Goal: Transaction & Acquisition: Subscribe to service/newsletter

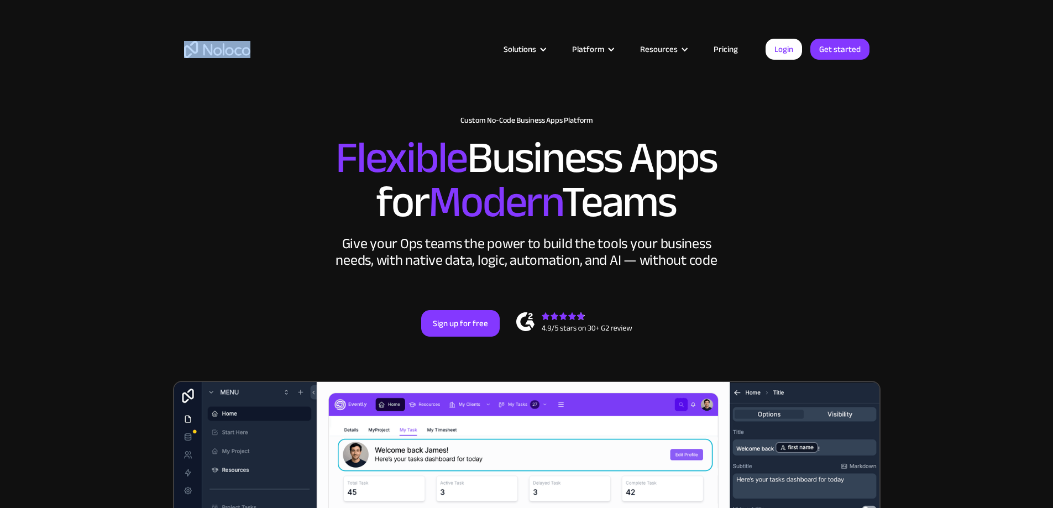
drag, startPoint x: 262, startPoint y: 55, endPoint x: 219, endPoint y: 55, distance: 43.1
click at [219, 55] on div "Solutions Use Cases Business Types Project Management Keep track of customers, …" at bounding box center [526, 49] width 707 height 43
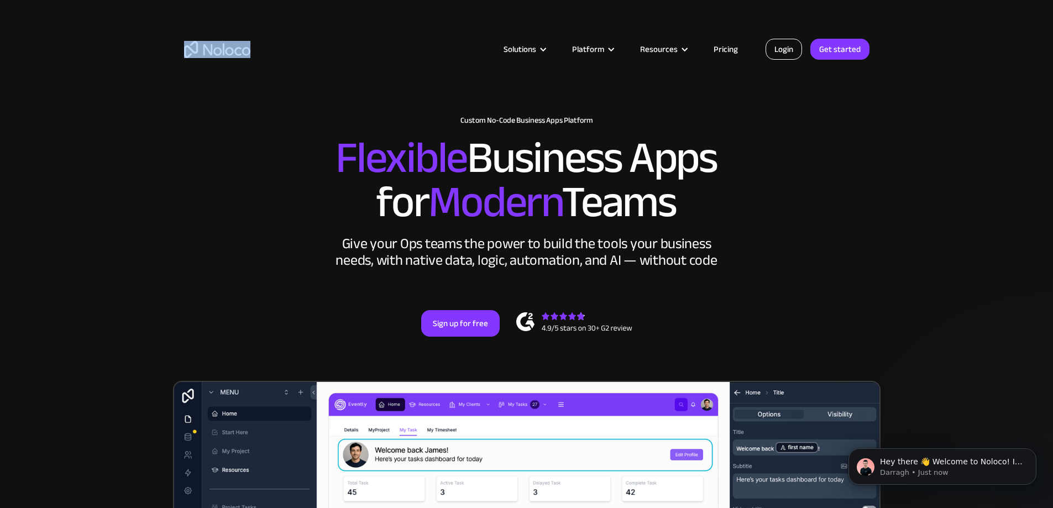
click at [781, 50] on link "Login" at bounding box center [783, 49] width 36 height 21
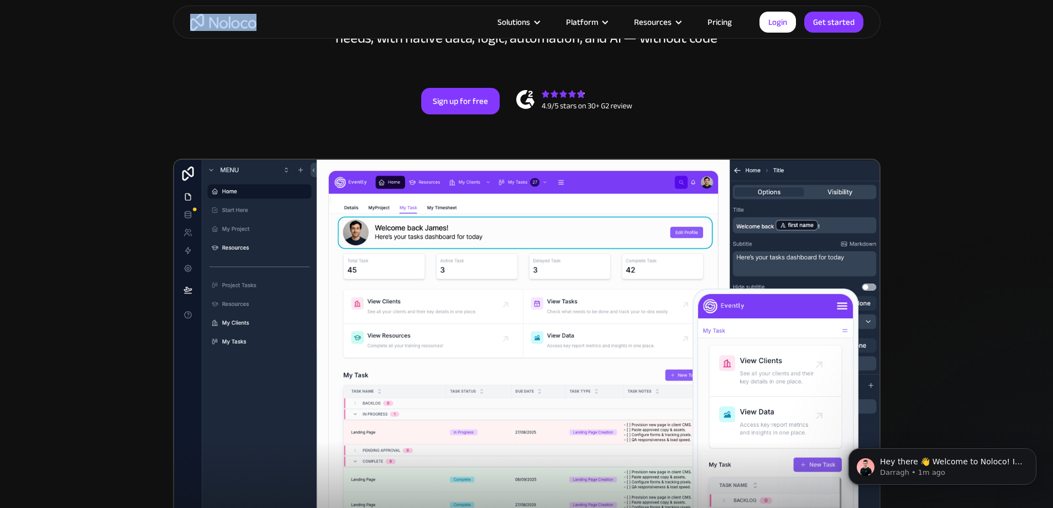
scroll to position [221, 0]
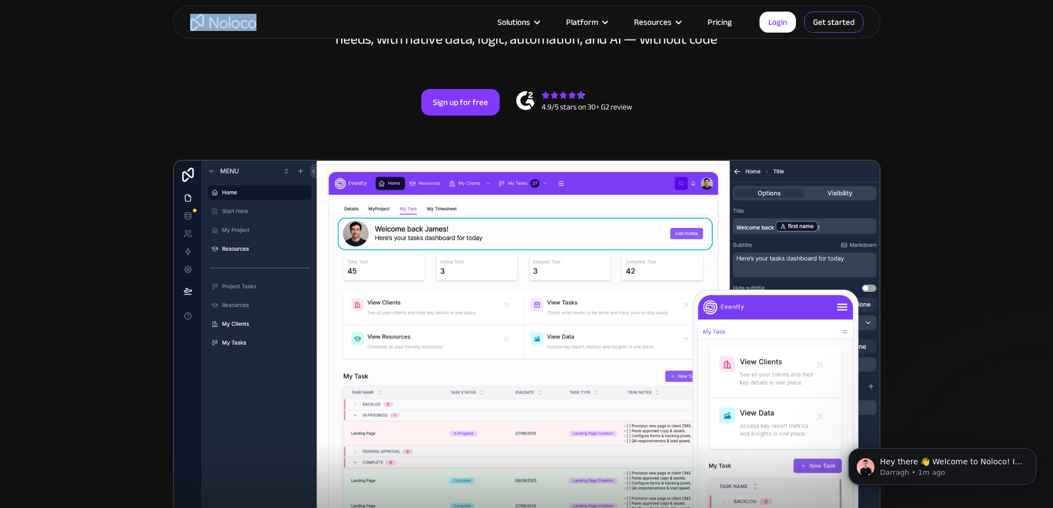
click at [824, 23] on link "Get started" at bounding box center [833, 22] width 59 height 21
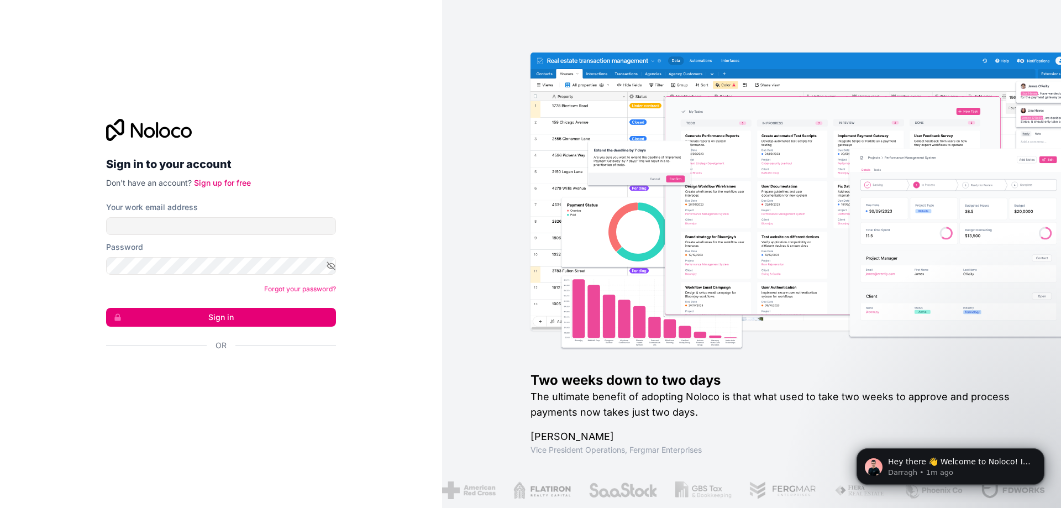
click at [623, 59] on img at bounding box center [814, 191] width 566 height 278
click at [200, 224] on input "Your work email address" at bounding box center [221, 226] width 230 height 18
click at [281, 192] on div "Sign in to your account Don't have an account? Sign up for free Your work email…" at bounding box center [221, 254] width 230 height 271
click at [145, 219] on input "Your work email address" at bounding box center [221, 226] width 230 height 18
paste input "admin@kpshopkorat.com"
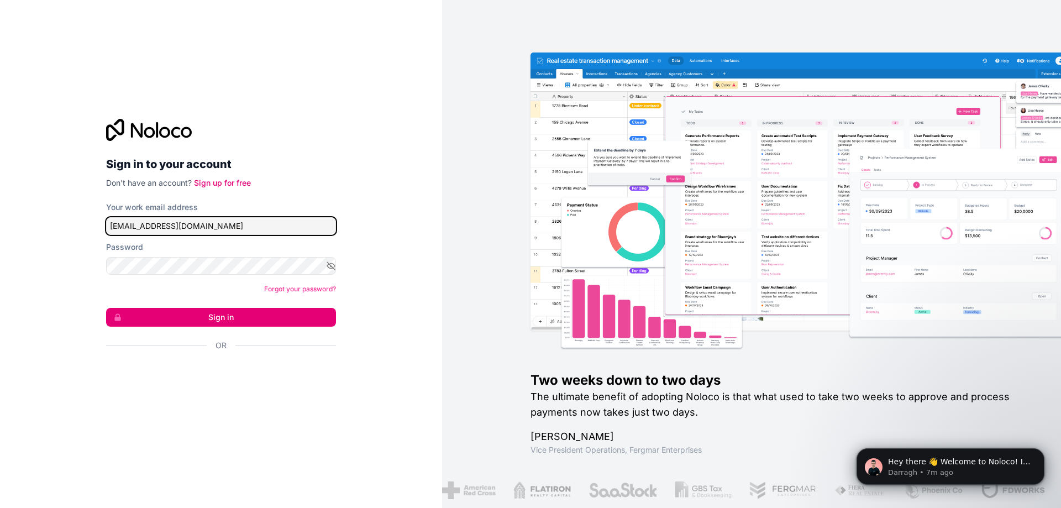
type input "admin@kpshopkorat.com"
click at [229, 182] on link "Sign up for free" at bounding box center [222, 182] width 57 height 9
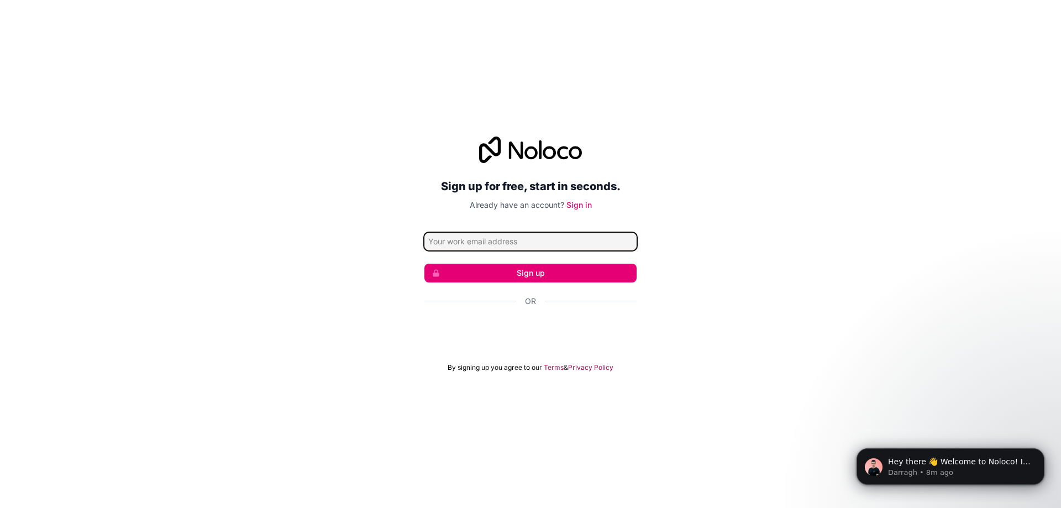
click at [472, 246] on input "Email address" at bounding box center [530, 242] width 212 height 18
paste input "admin@kpshopkorat.com"
type input "admin@kpshopkorat.com"
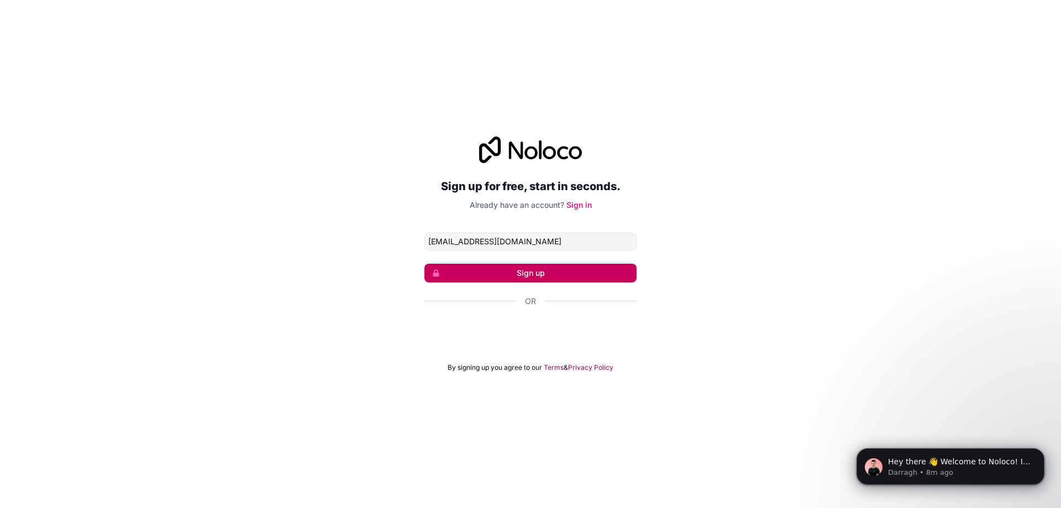
click at [541, 271] on button "Sign up" at bounding box center [530, 273] width 212 height 19
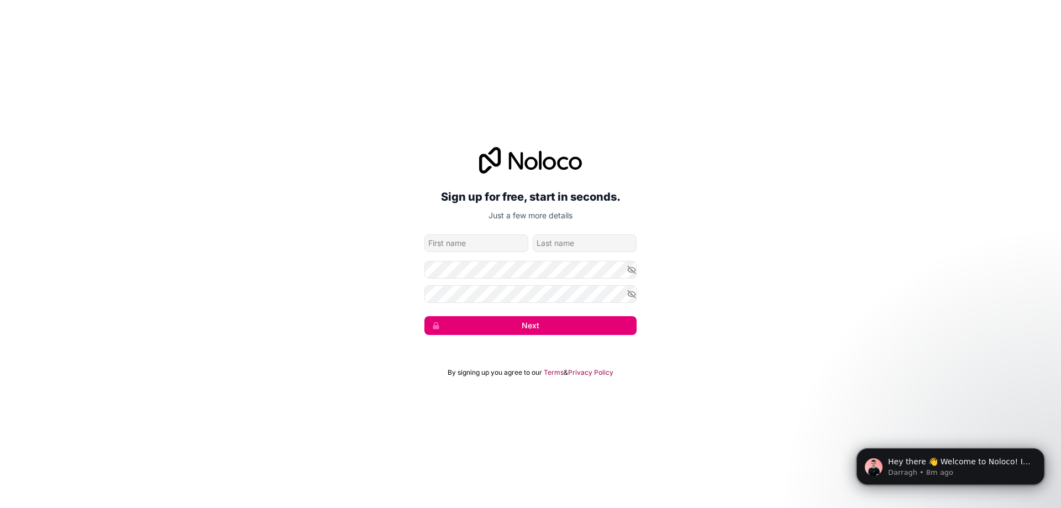
click at [475, 246] on input "given-name" at bounding box center [476, 243] width 104 height 18
type input "Kp"
type input "shop"
click at [631, 272] on icon "button" at bounding box center [632, 269] width 8 height 5
click at [544, 324] on button "Next" at bounding box center [530, 325] width 212 height 19
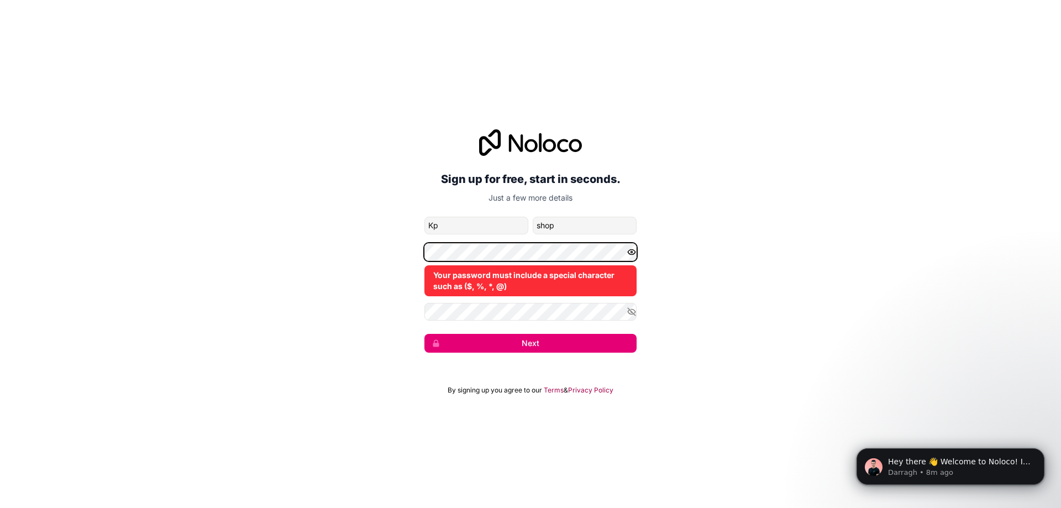
click at [384, 251] on div "Sign up for free, start in seconds. Just a few more details admin@kpshopkorat.c…" at bounding box center [530, 241] width 1061 height 254
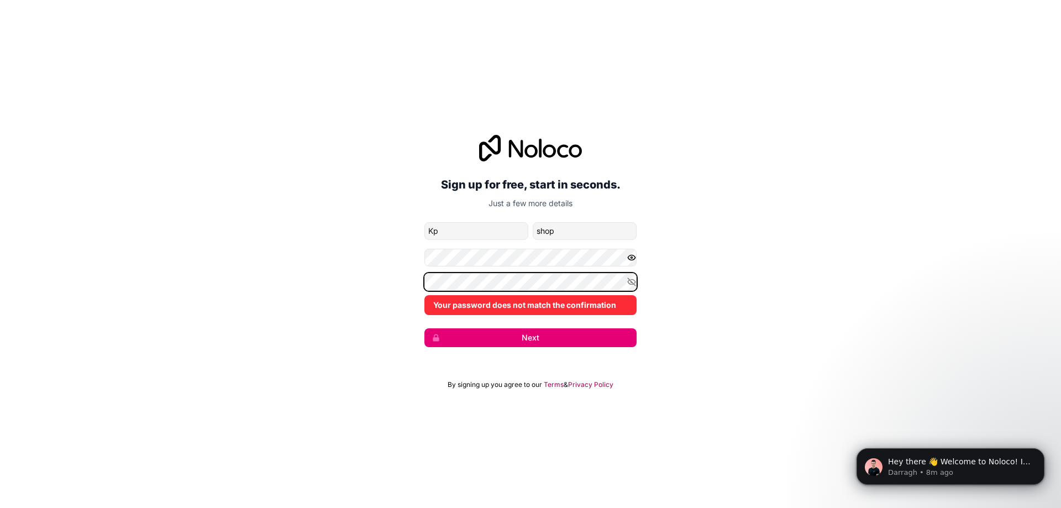
click at [396, 285] on div "Sign up for free, start in seconds. Just a few more details admin@kpshopkorat.c…" at bounding box center [530, 240] width 1061 height 243
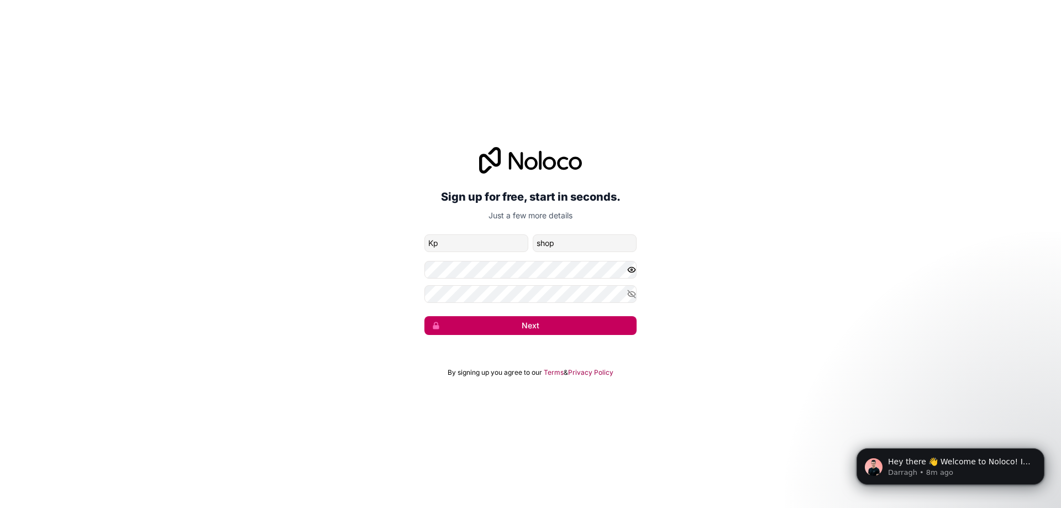
click at [543, 327] on button "Next" at bounding box center [530, 325] width 212 height 19
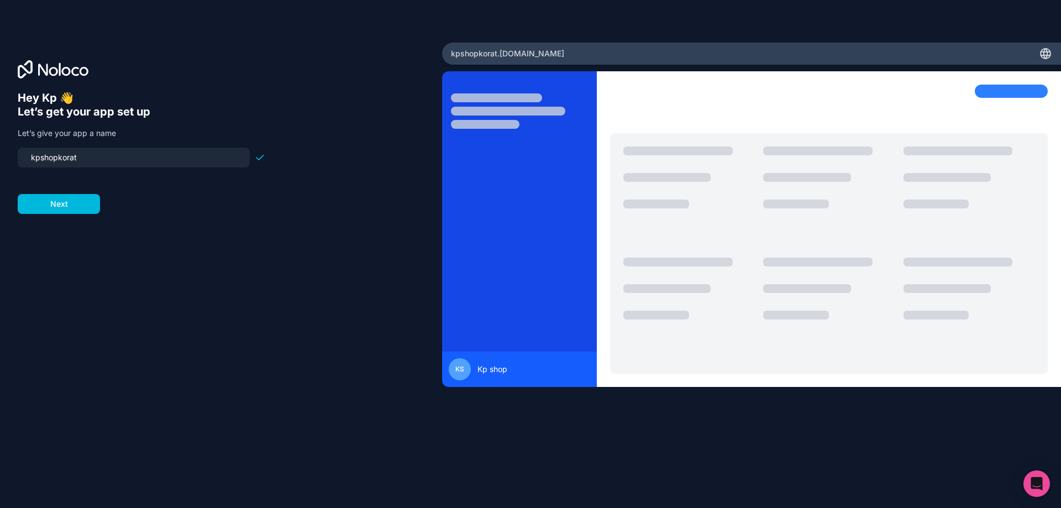
click at [101, 156] on input "kpshopkorat" at bounding box center [133, 157] width 219 height 15
type input "kpshop"
click at [154, 194] on form "kpshop Next" at bounding box center [142, 181] width 248 height 66
click at [45, 204] on button "Next" at bounding box center [59, 204] width 82 height 20
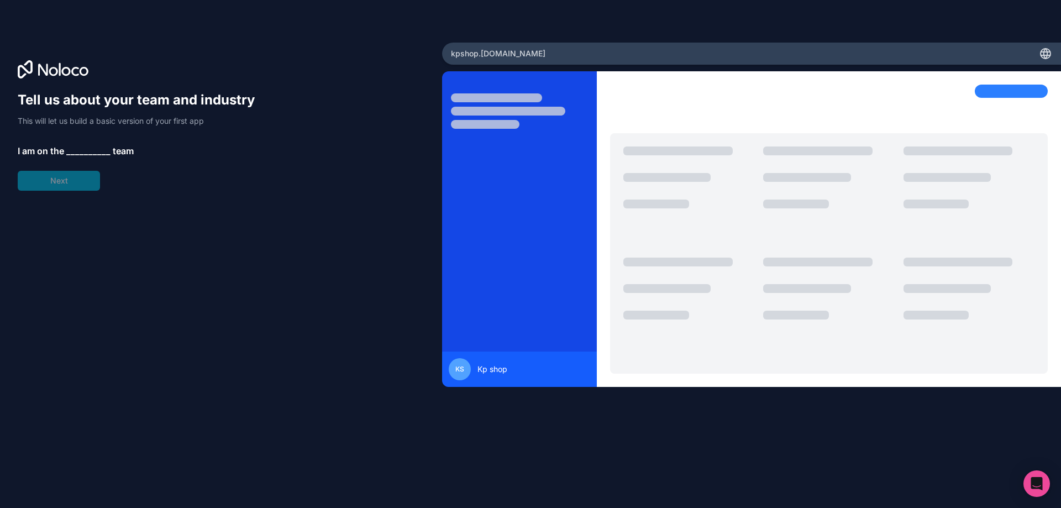
click at [84, 150] on span "__________" at bounding box center [88, 150] width 44 height 13
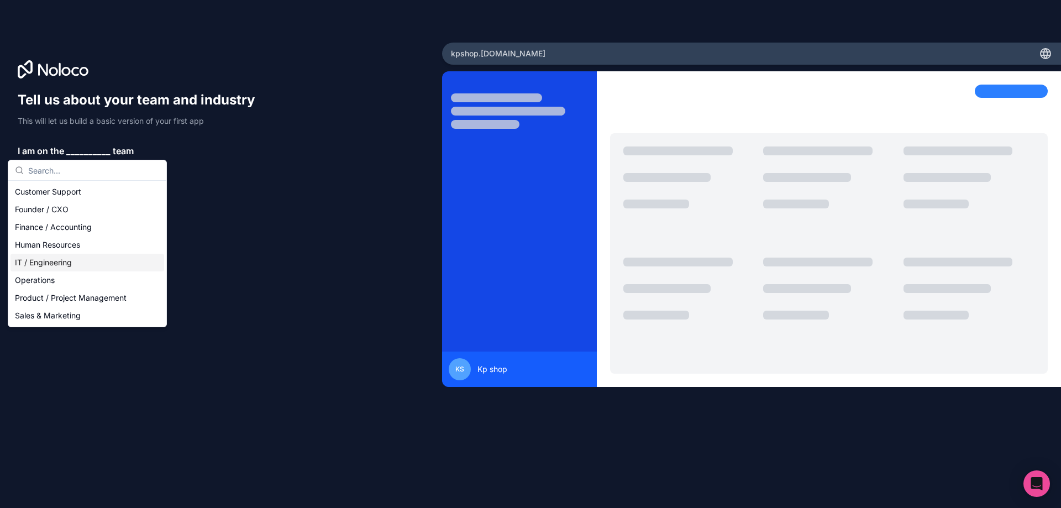
click at [66, 264] on div "IT / Engineering" at bounding box center [87, 263] width 154 height 18
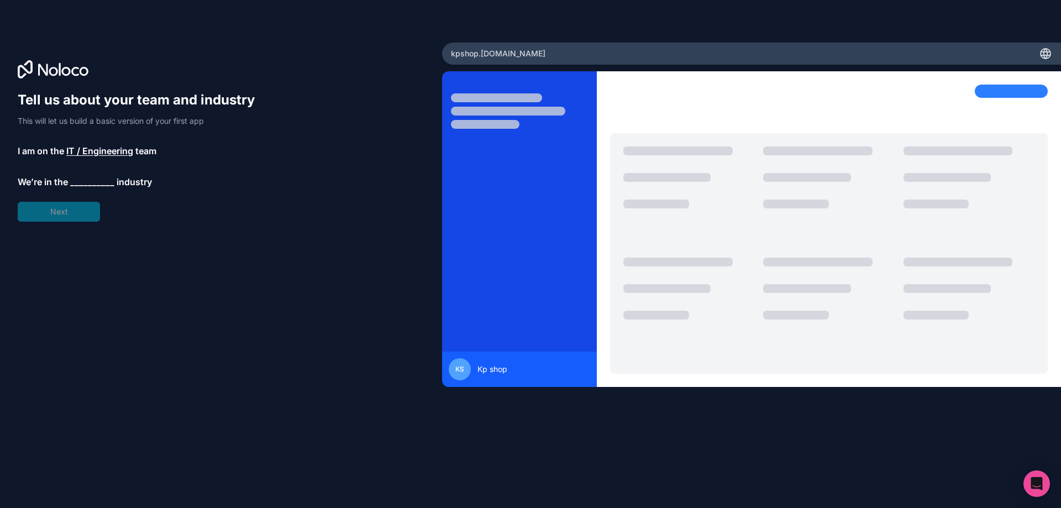
click at [83, 182] on span "__________" at bounding box center [92, 181] width 44 height 13
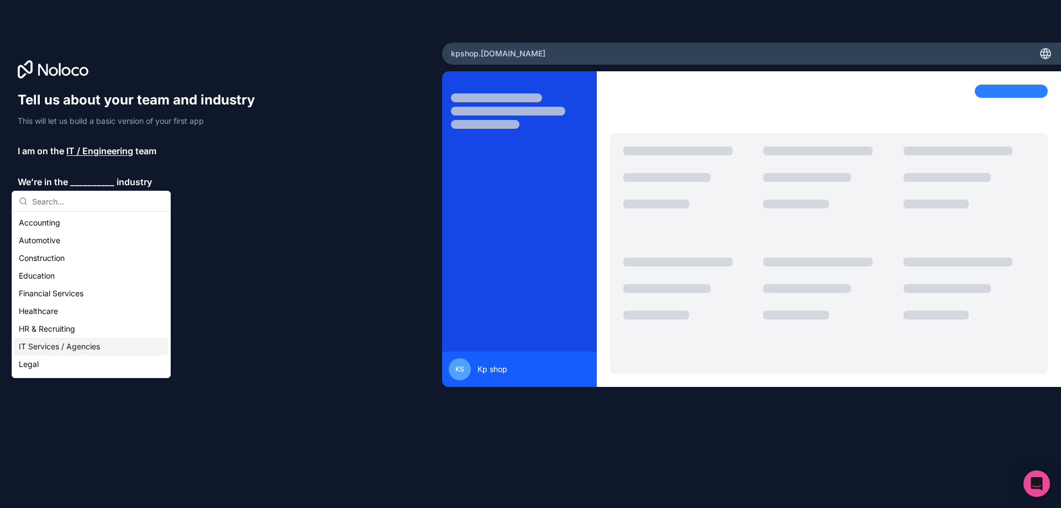
click at [54, 346] on div "IT Services / Agencies" at bounding box center [91, 347] width 154 height 18
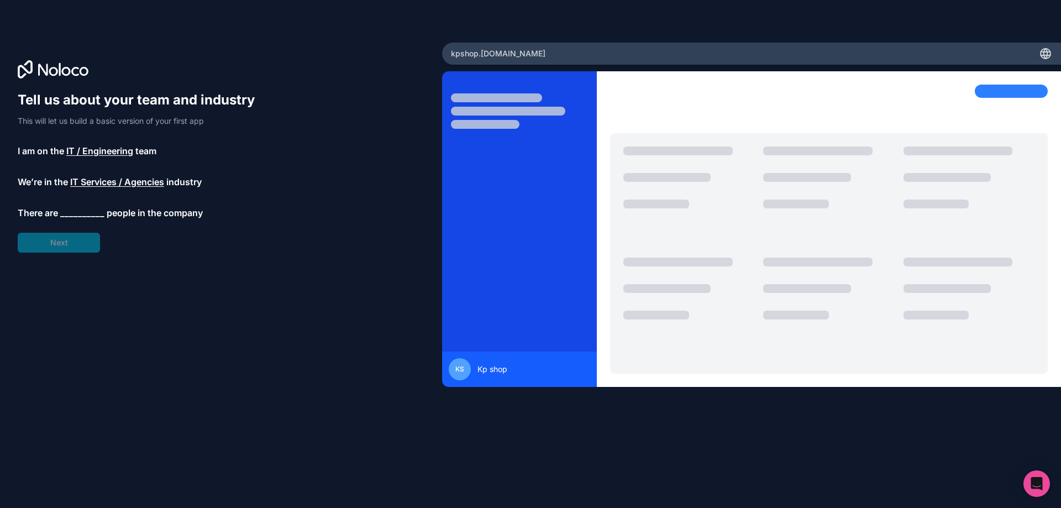
click at [75, 216] on span "__________" at bounding box center [82, 212] width 44 height 13
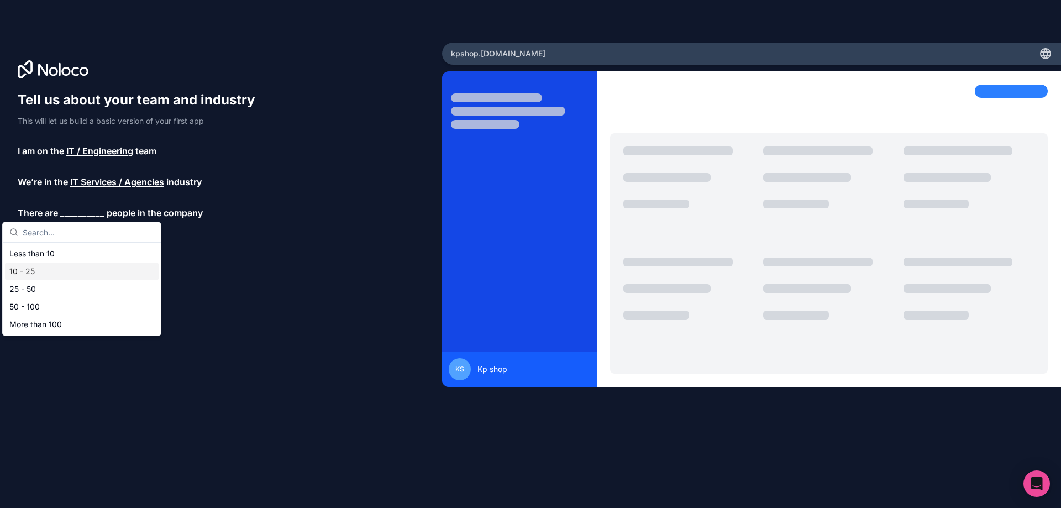
click at [40, 271] on div "10 - 25" at bounding box center [82, 271] width 154 height 18
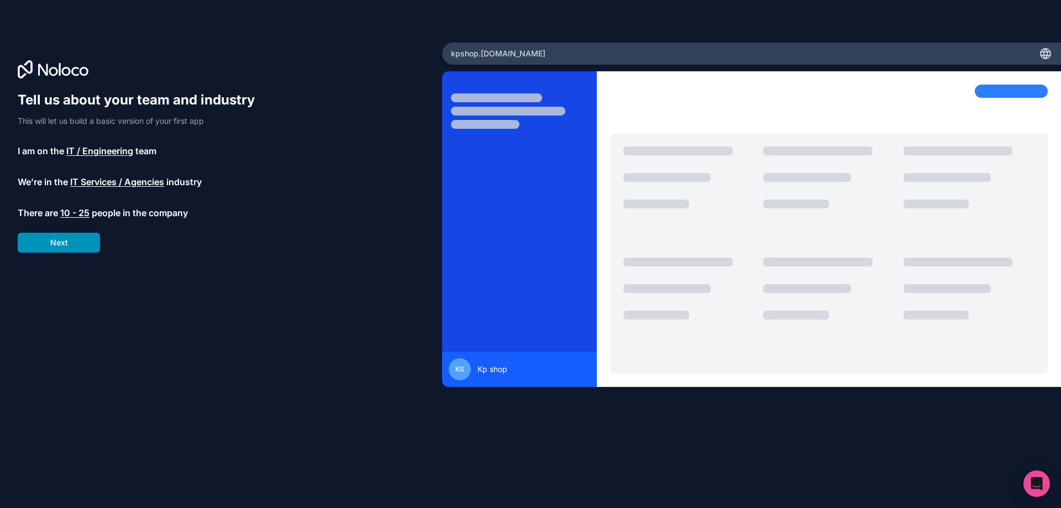
click at [73, 241] on button "Next" at bounding box center [59, 243] width 82 height 20
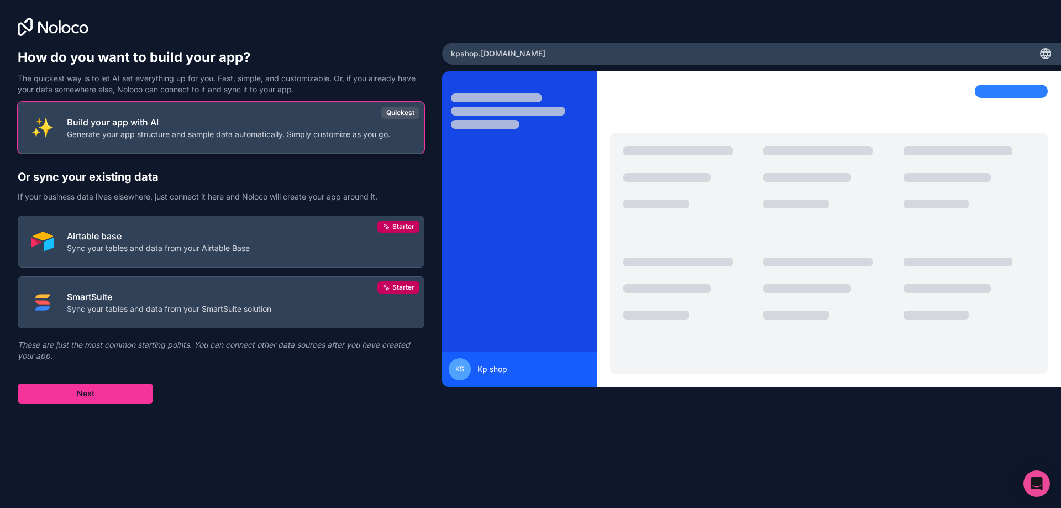
click at [178, 133] on p "Generate your app structure and sample data automatically. Simply customize as …" at bounding box center [228, 134] width 323 height 11
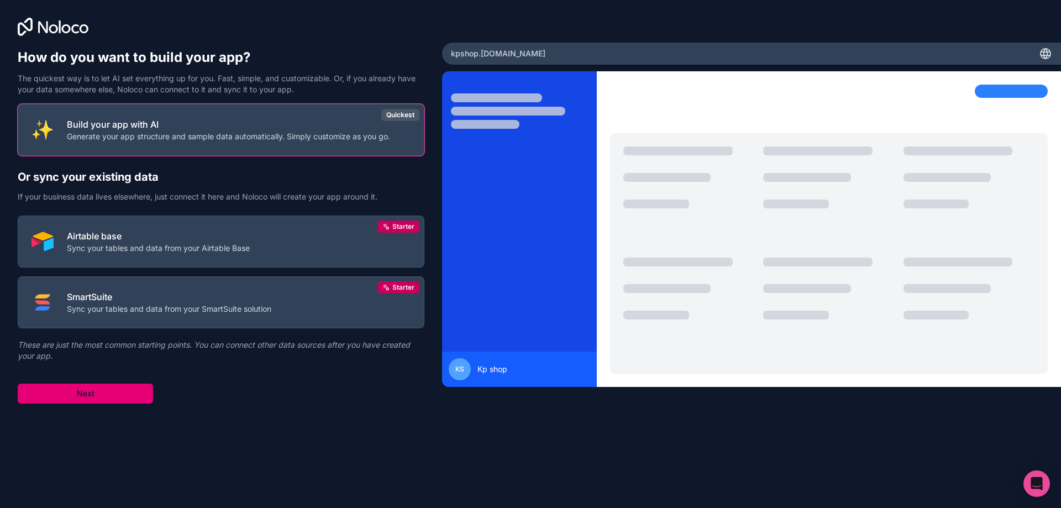
click at [109, 396] on button "Next" at bounding box center [85, 394] width 135 height 20
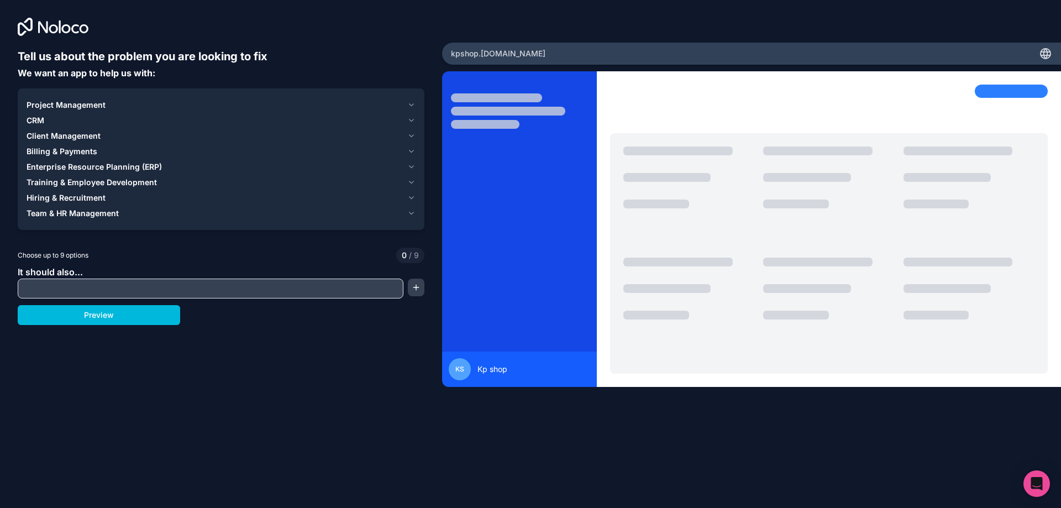
click at [184, 291] on input "text" at bounding box center [210, 288] width 380 height 15
click at [103, 109] on span "Project Management" at bounding box center [66, 104] width 79 height 11
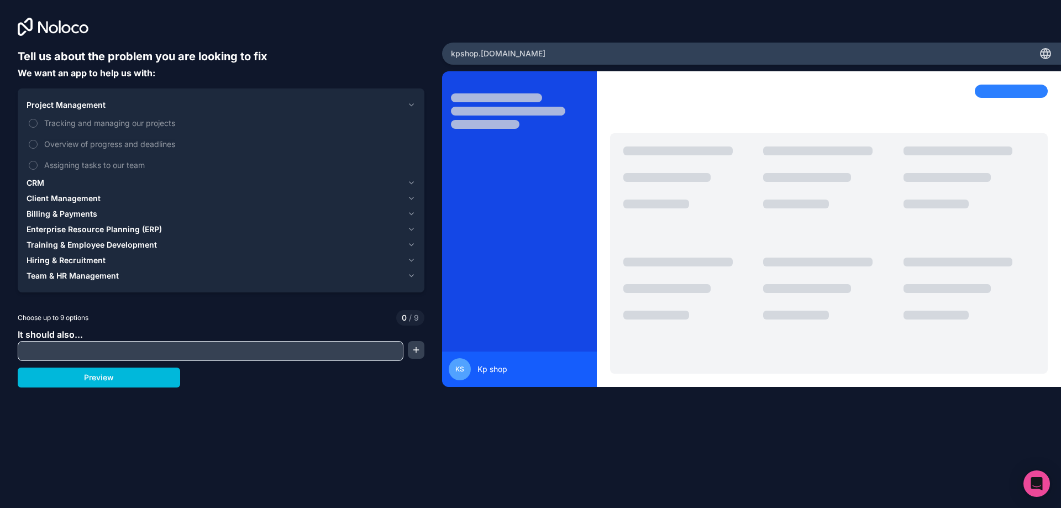
click at [102, 106] on span "Project Management" at bounding box center [66, 104] width 79 height 11
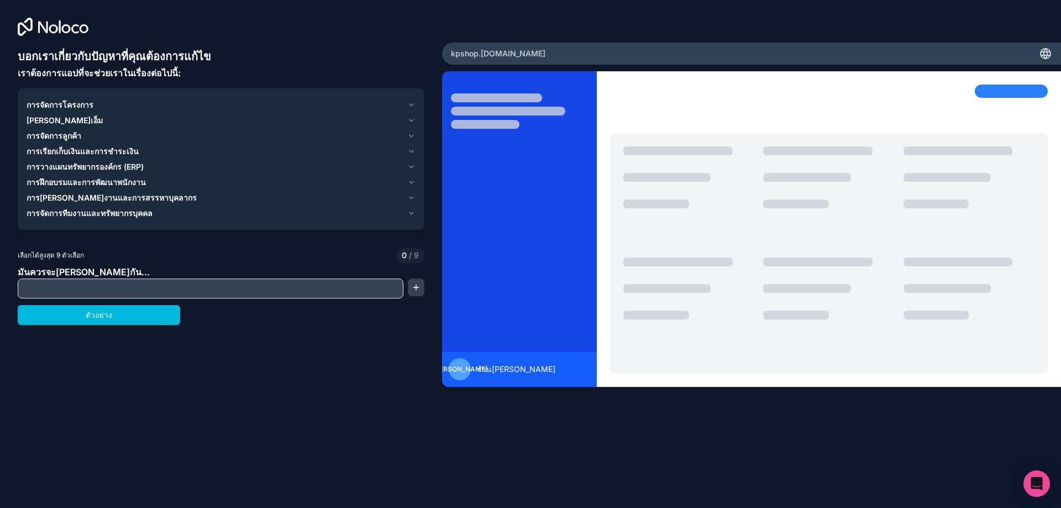
click at [172, 106] on div "การจัดการโครงการ" at bounding box center [215, 104] width 376 height 11
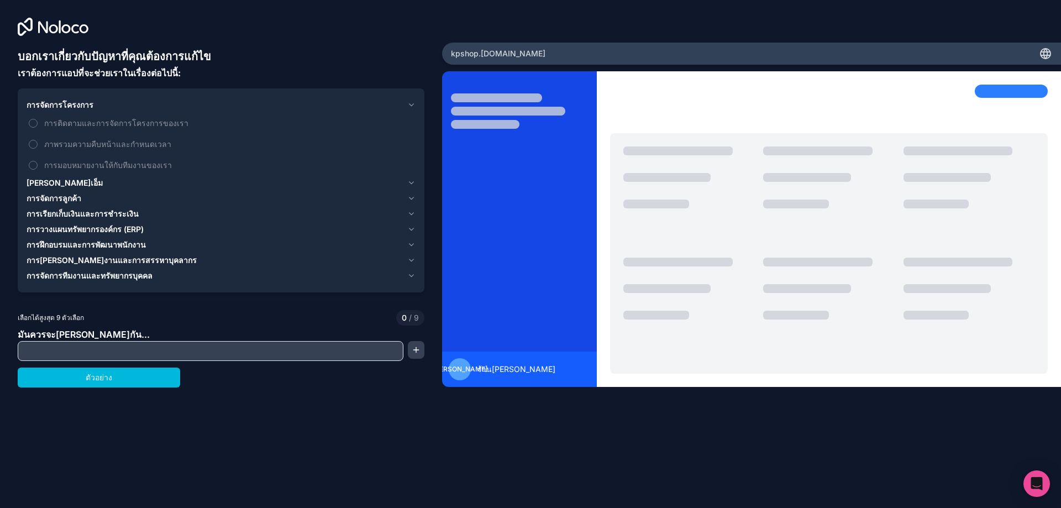
click at [135, 106] on div "การจัดการโครงการ" at bounding box center [215, 104] width 376 height 11
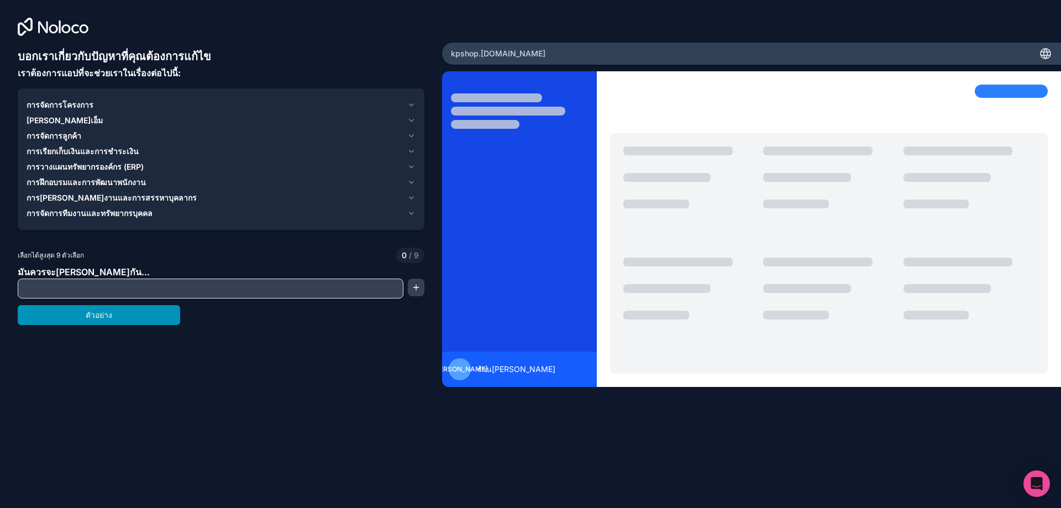
click at [124, 319] on button "ตัวอย่าง" at bounding box center [99, 315] width 162 height 20
click at [107, 153] on font "การเรียกเก็บเงินและการชำระเงิน" at bounding box center [83, 150] width 112 height 9
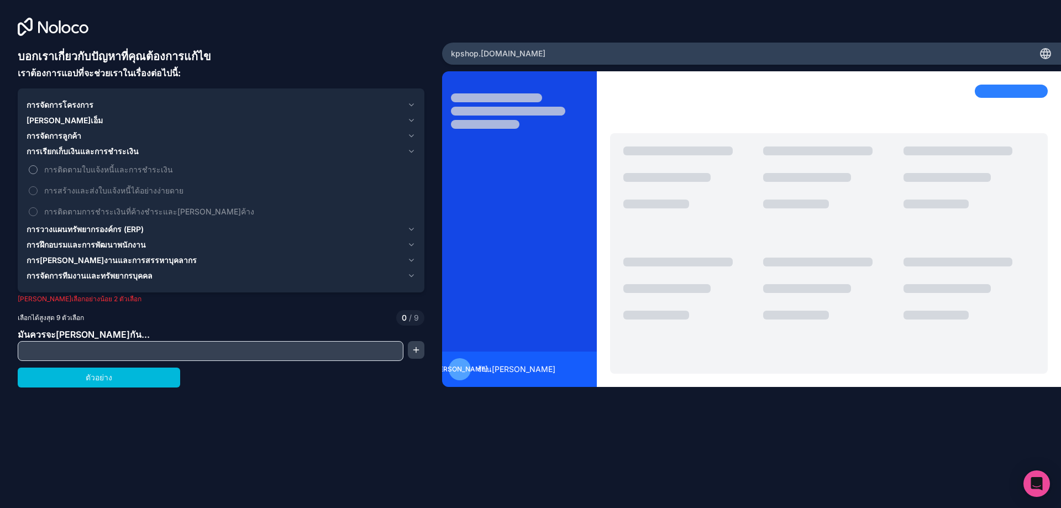
click at [124, 170] on font "การติดตามใบแจ้งหนี้และการชำระเงิน" at bounding box center [108, 169] width 129 height 9
click at [38, 170] on button "การติดตามใบแจ้งหนี้และการชำระเงิน" at bounding box center [33, 169] width 9 height 9
click at [140, 191] on font "การสร้างและส่งใบแจ้งหนี้ได้อย่างง่ายดาย" at bounding box center [113, 190] width 139 height 9
click at [38, 191] on button "การสร้างและส่งใบแจ้งหนี้ได้อย่างง่ายดาย" at bounding box center [33, 190] width 9 height 9
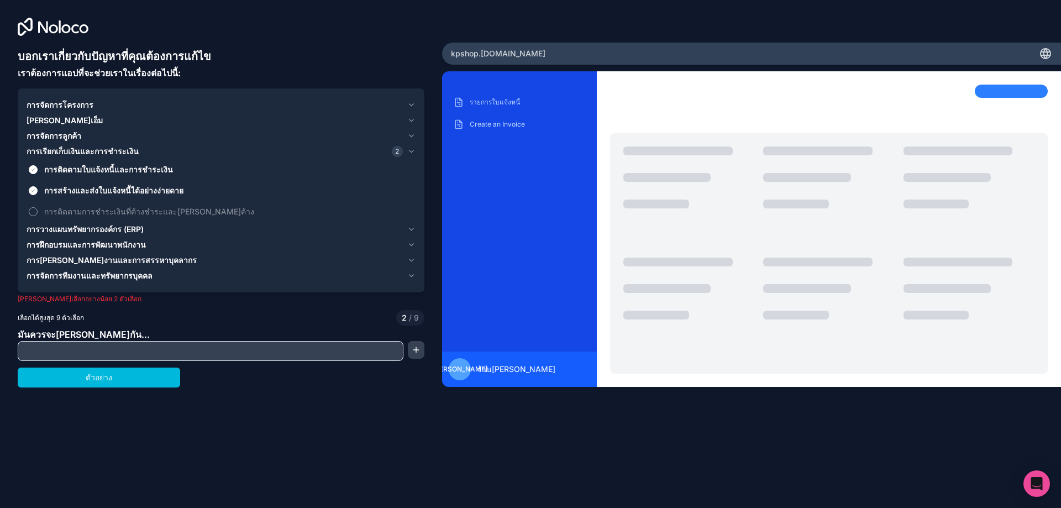
click at [135, 212] on font "การติดตามการชำระเงินที่ค้างชำระและยอดคงค้าง" at bounding box center [149, 211] width 210 height 9
click at [38, 212] on button "การติดตามการชำระเงินที่ค้างชำระและยอดคงค้าง" at bounding box center [33, 211] width 9 height 9
click at [146, 153] on div "การเรียกเก็บเงินและการชำระเงิน 3" at bounding box center [215, 151] width 376 height 11
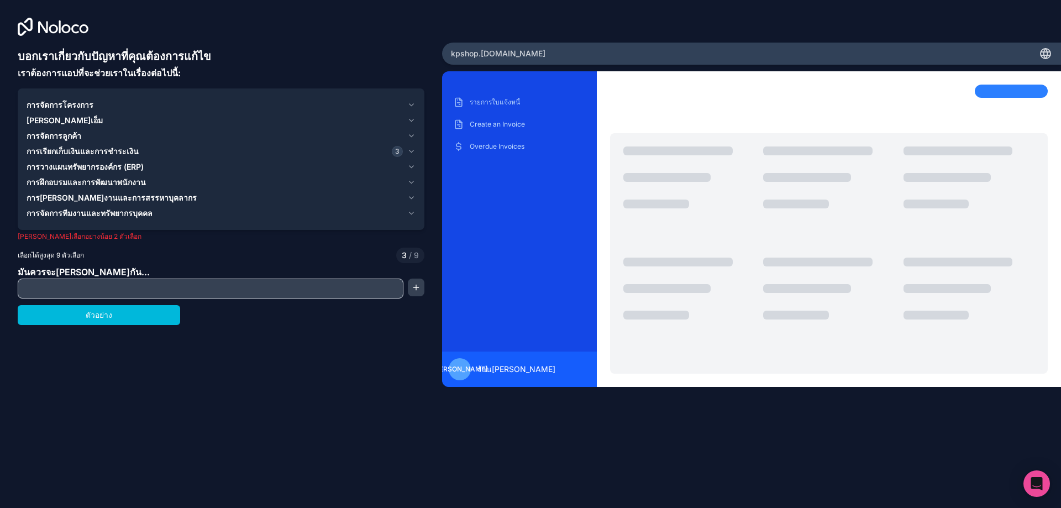
click at [117, 314] on button "ตัวอย่าง" at bounding box center [99, 315] width 162 height 20
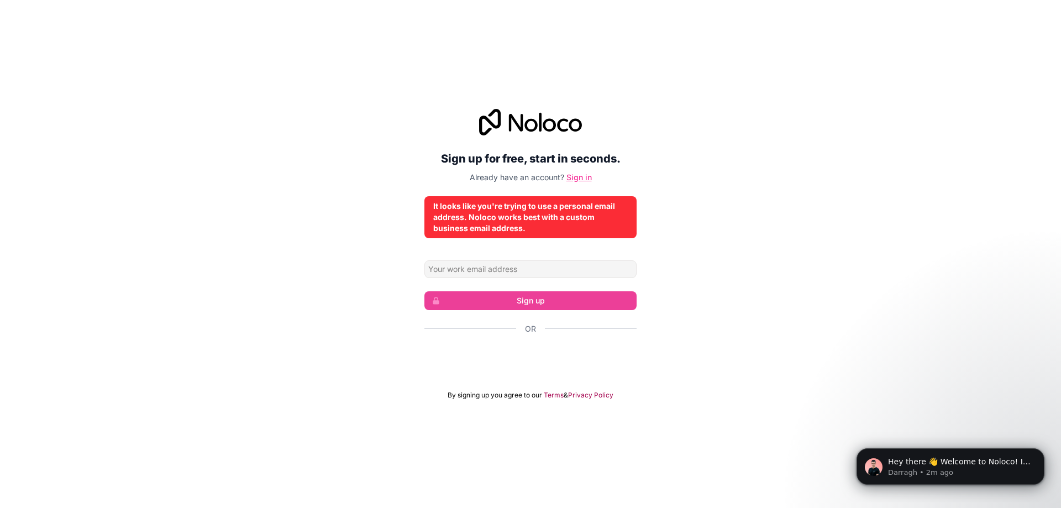
click at [582, 177] on link "Sign in" at bounding box center [578, 176] width 25 height 9
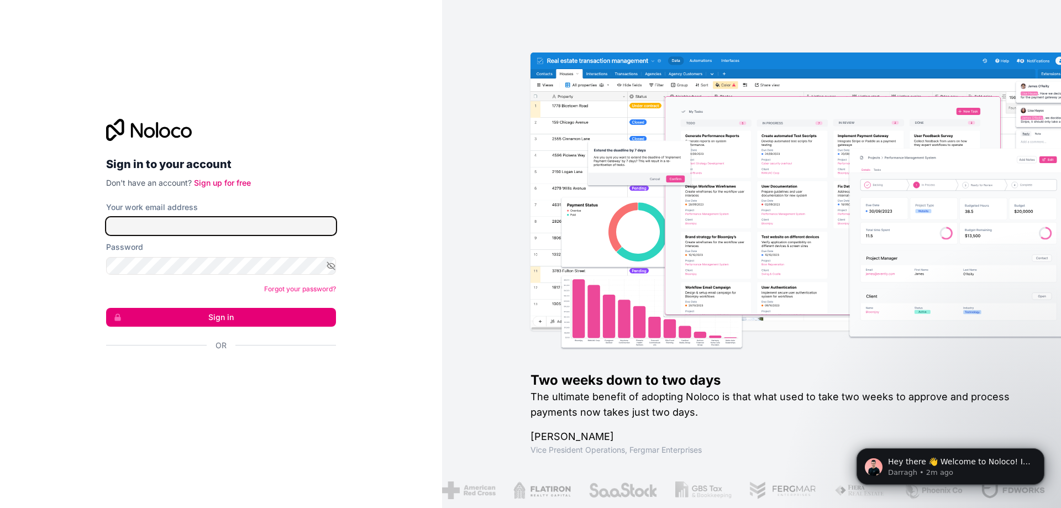
click at [176, 224] on input "Your work email address" at bounding box center [221, 226] width 230 height 18
click at [338, 173] on div "Sign in to your account Don't have an account? Sign up for free Your work email…" at bounding box center [221, 254] width 248 height 306
